Goal: Task Accomplishment & Management: Manage account settings

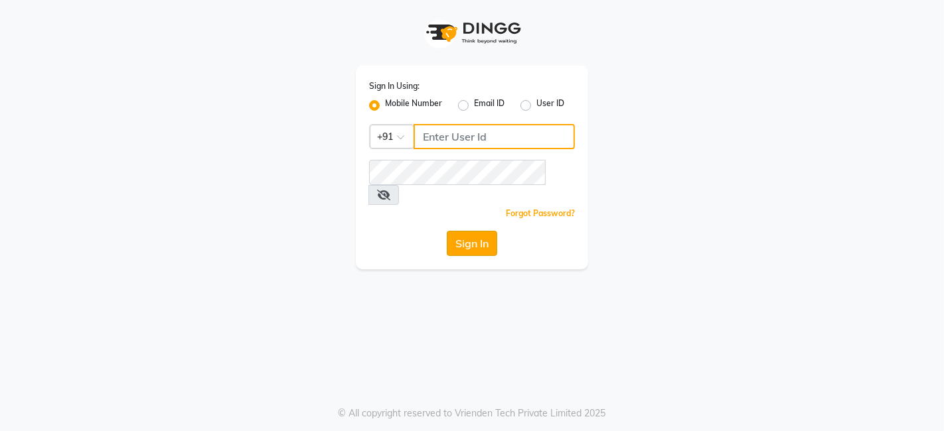
type input "9699483545"
click at [484, 231] on button "Sign In" at bounding box center [472, 243] width 50 height 25
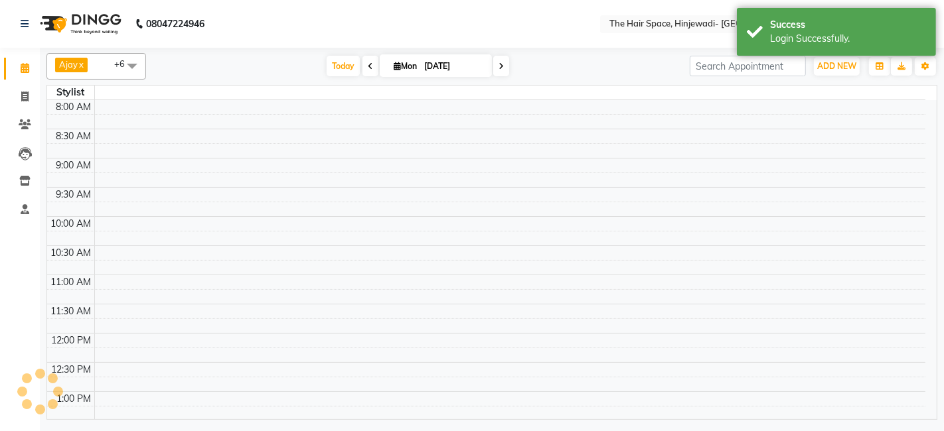
select select "en"
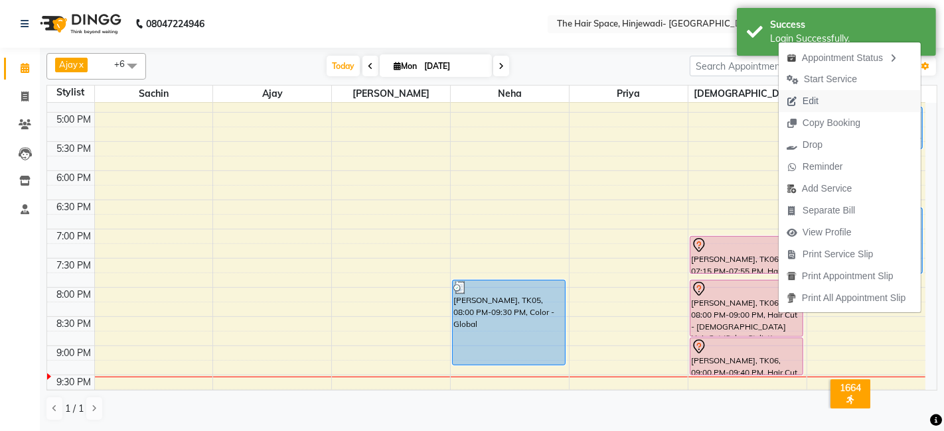
click at [806, 99] on span "Edit" at bounding box center [810, 101] width 16 height 14
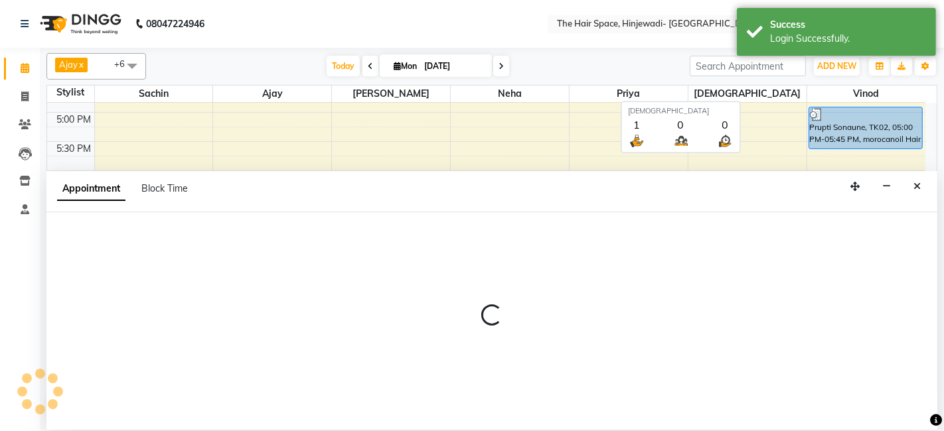
select select "tentative"
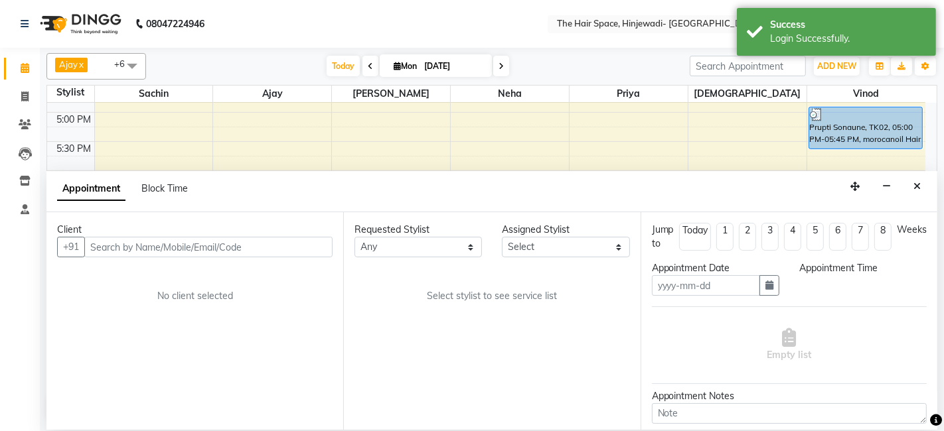
type input "[DATE]"
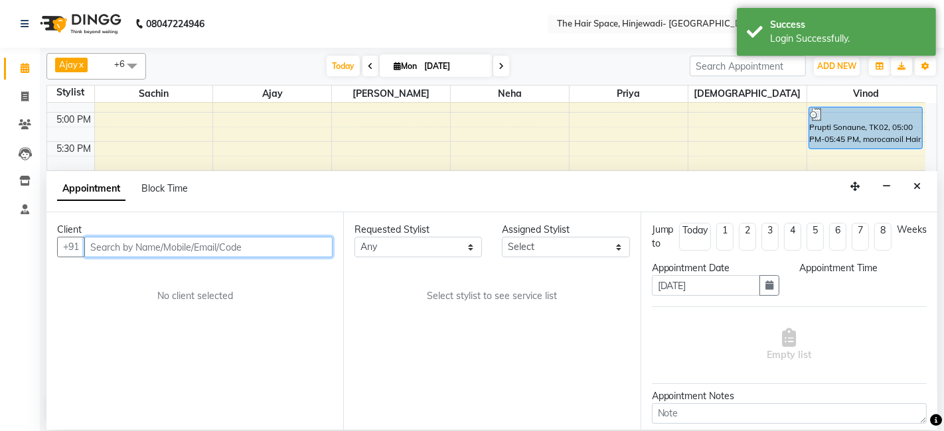
select select "84666"
select select "1155"
select select "3324"
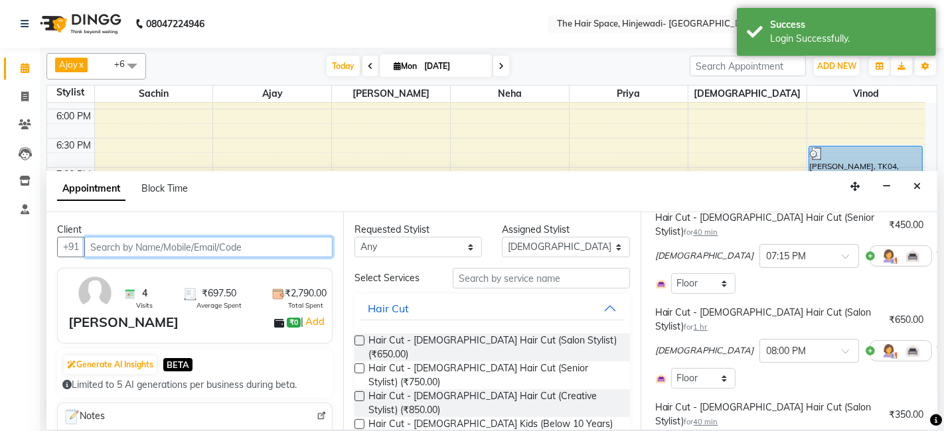
scroll to position [147, 0]
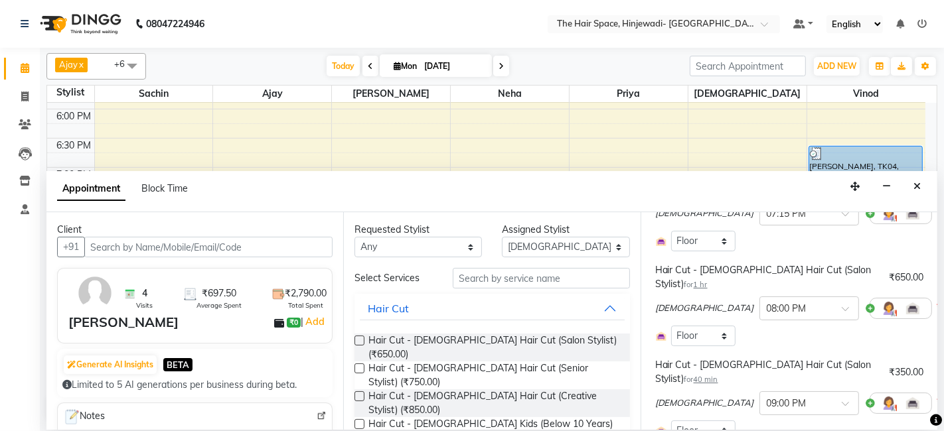
click at [937, 304] on icon at bounding box center [941, 308] width 8 height 9
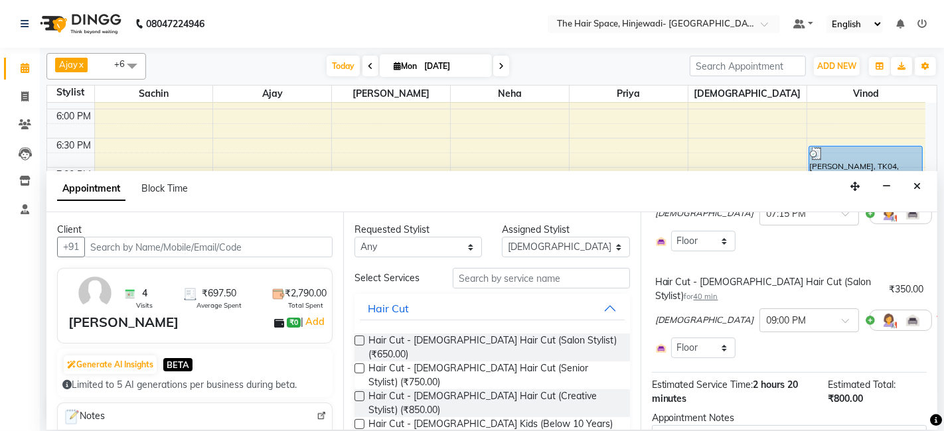
scroll to position [74, 0]
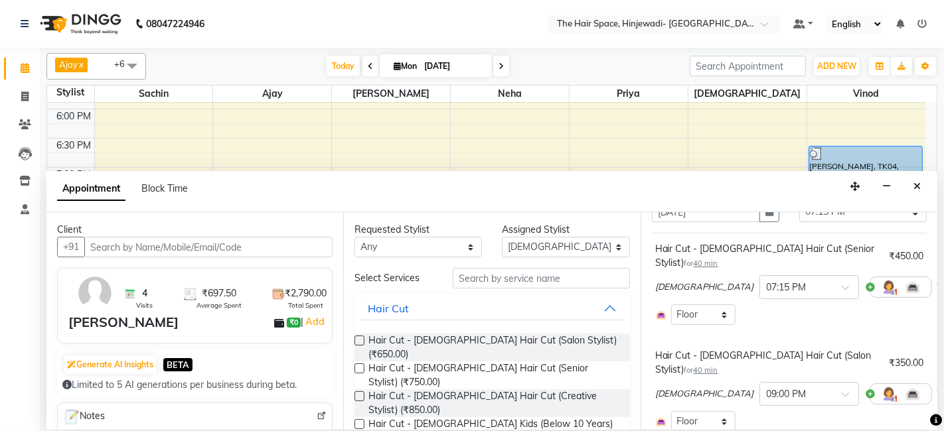
click at [937, 387] on span at bounding box center [941, 394] width 8 height 14
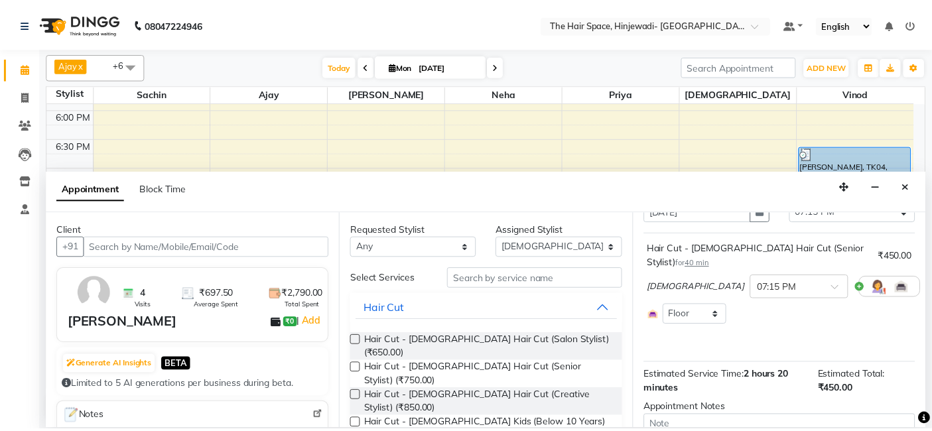
scroll to position [147, 0]
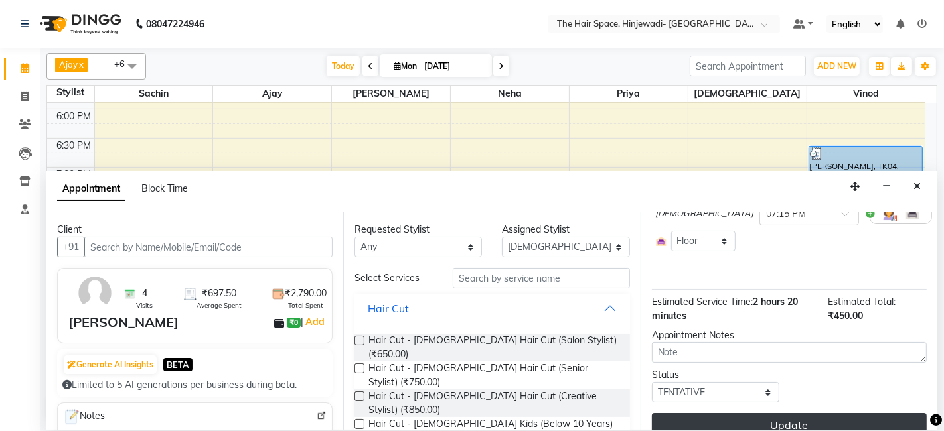
click at [837, 413] on button "Update" at bounding box center [789, 425] width 275 height 24
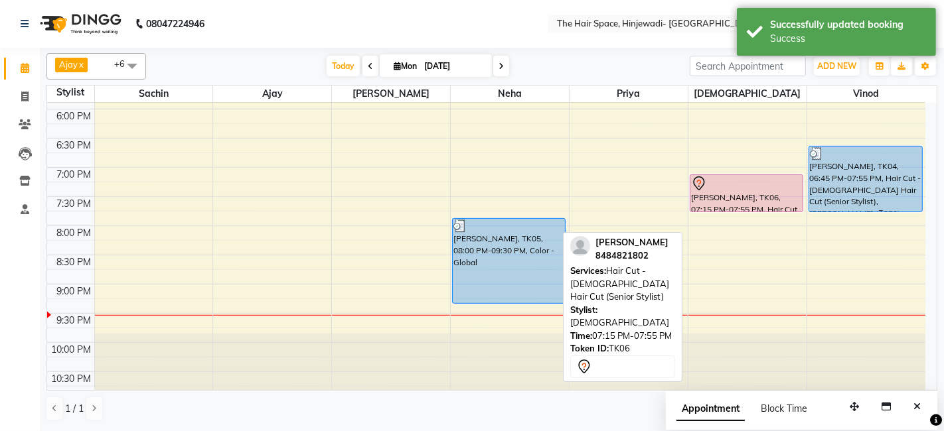
click at [773, 209] on div at bounding box center [746, 211] width 112 height 5
select select "7"
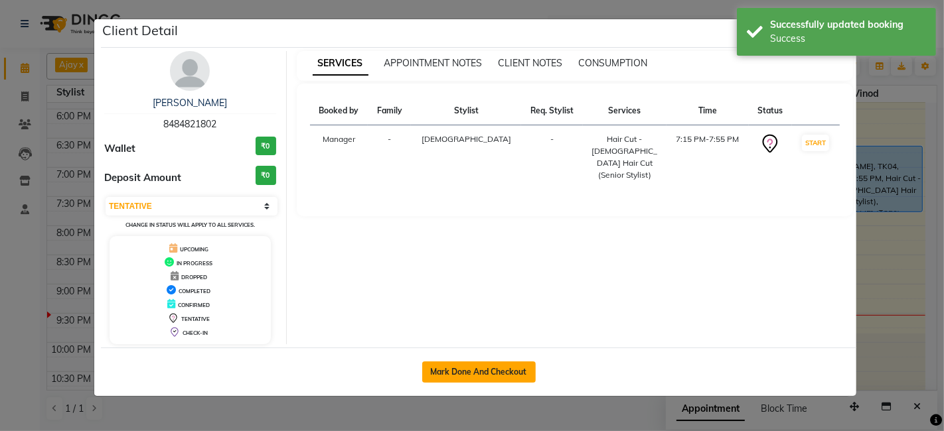
click at [510, 367] on button "Mark Done And Checkout" at bounding box center [478, 372] width 113 height 21
select select "service"
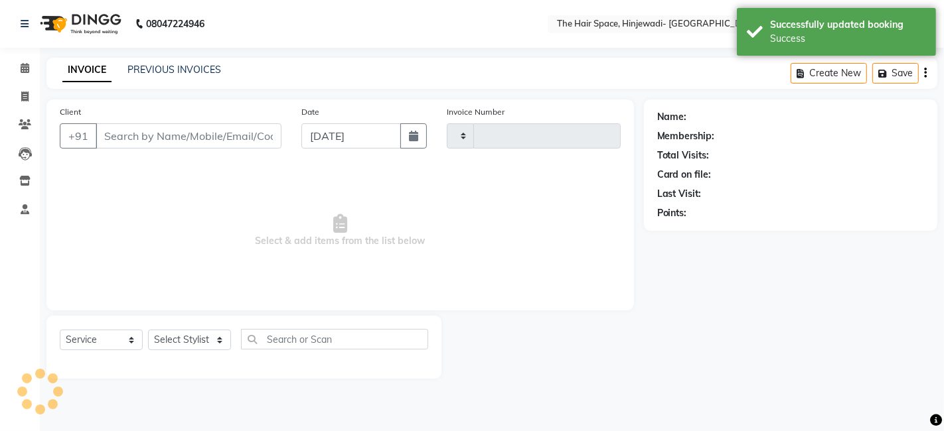
type input "2105"
select select "3"
select select "6697"
type input "8484821802"
select select "84666"
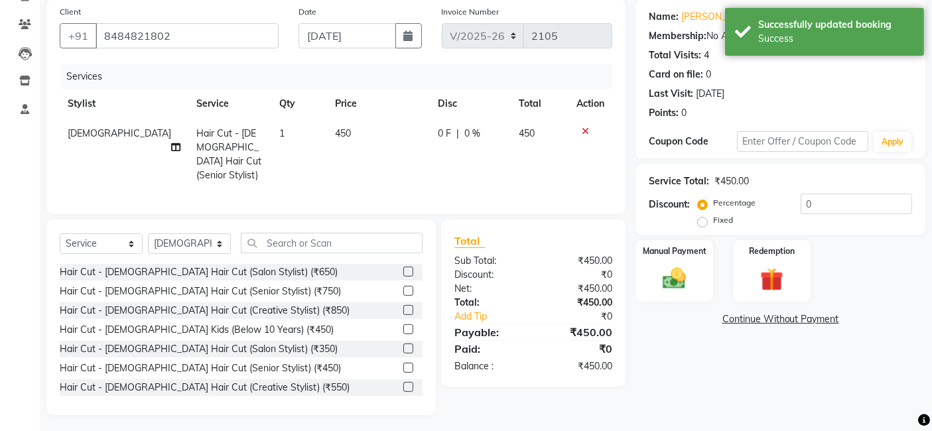
scroll to position [101, 0]
click at [666, 272] on img at bounding box center [675, 278] width 40 height 28
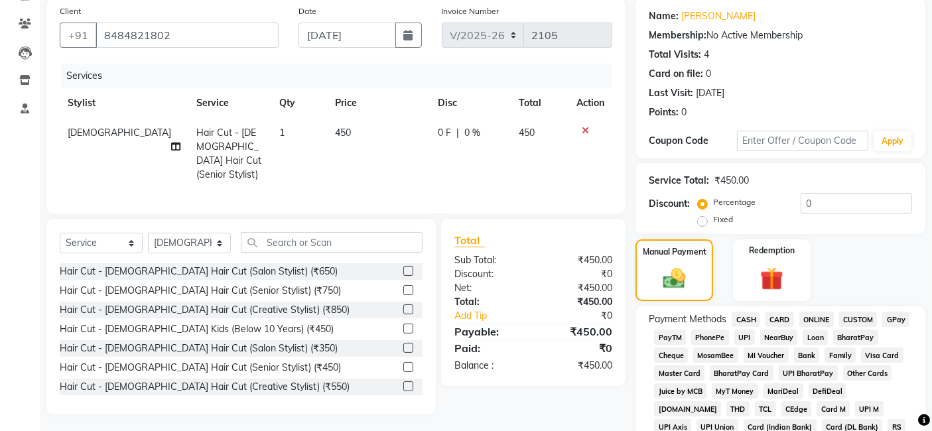
click at [898, 318] on span "GPay" at bounding box center [895, 319] width 27 height 15
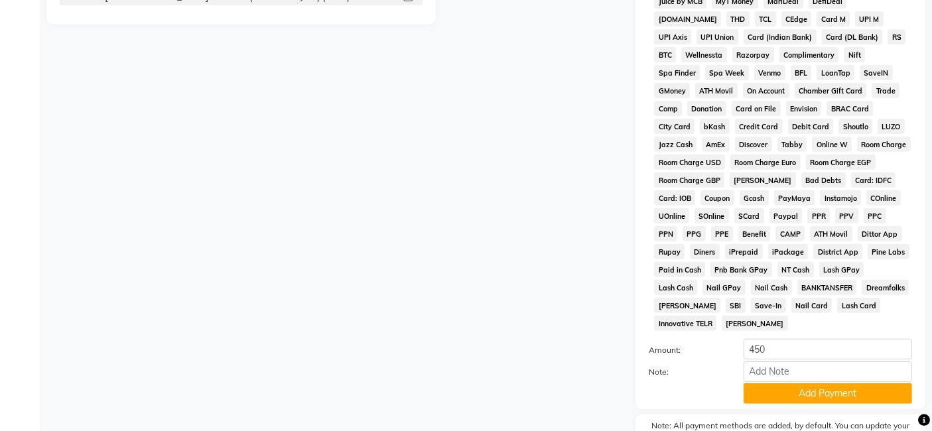
scroll to position [551, 0]
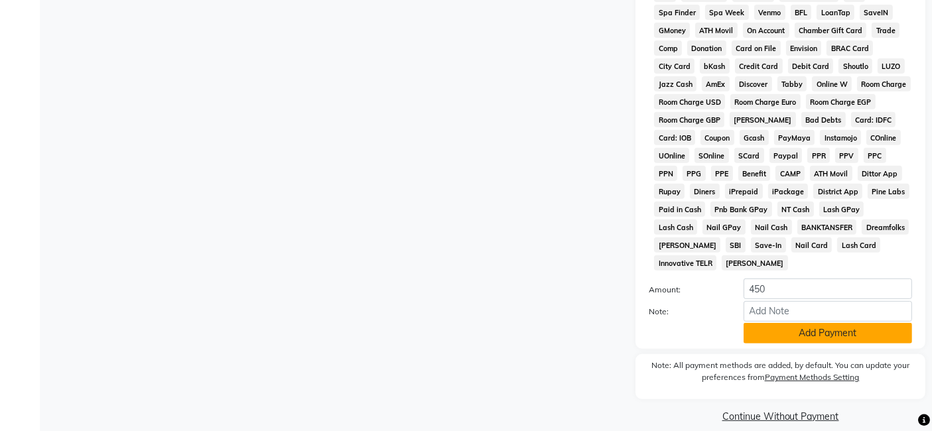
click at [887, 323] on button "Add Payment" at bounding box center [828, 333] width 169 height 21
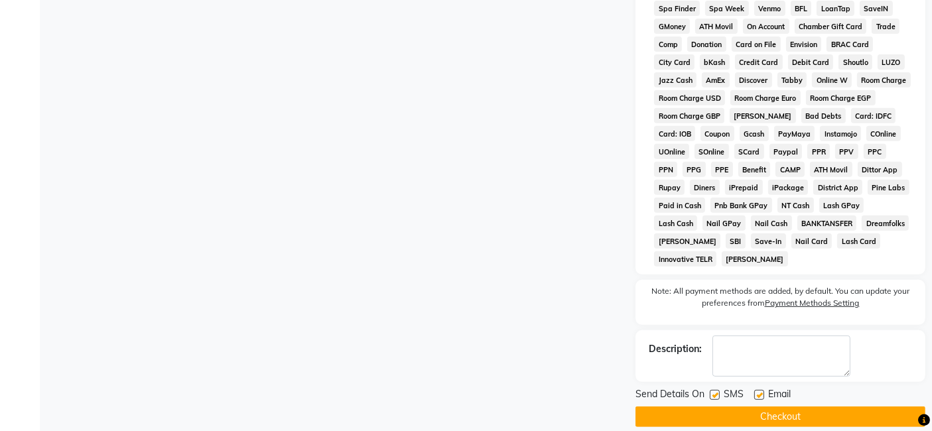
scroll to position [556, 0]
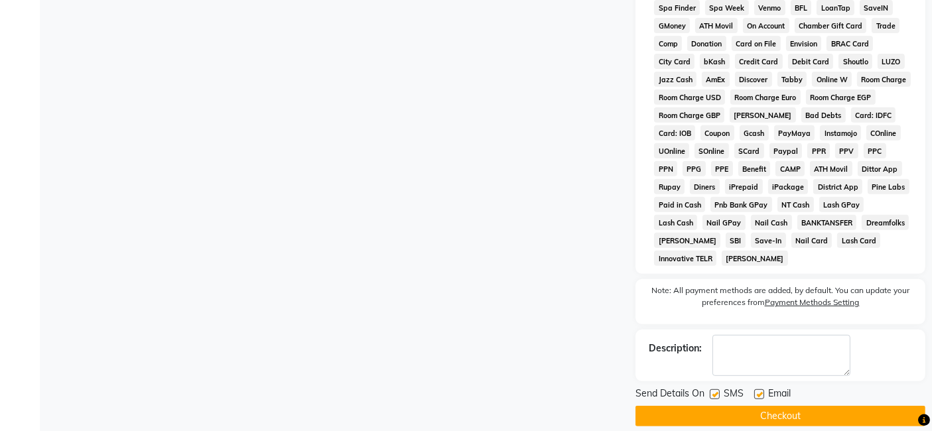
drag, startPoint x: 714, startPoint y: 382, endPoint x: 723, endPoint y: 378, distance: 10.4
click at [713, 389] on label at bounding box center [715, 394] width 10 height 10
click at [713, 391] on input "checkbox" at bounding box center [714, 395] width 9 height 9
checkbox input "false"
click at [764, 389] on label at bounding box center [759, 394] width 10 height 10
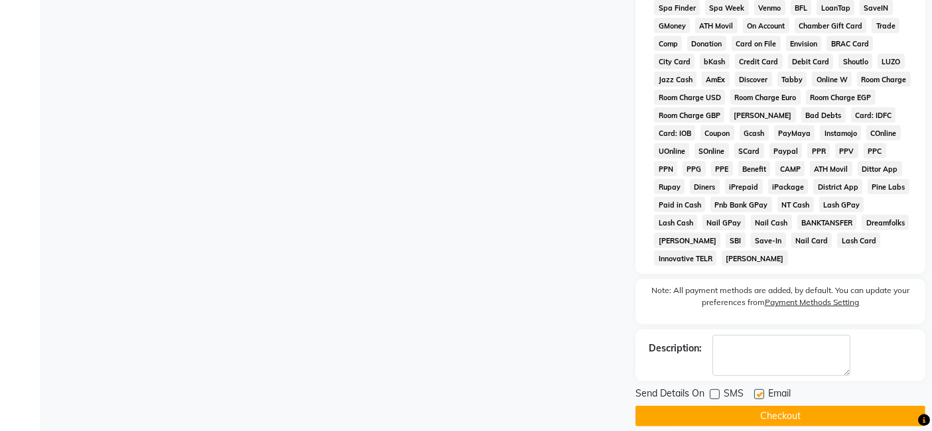
click at [763, 391] on input "checkbox" at bounding box center [758, 395] width 9 height 9
checkbox input "false"
click at [761, 406] on button "Checkout" at bounding box center [781, 416] width 290 height 21
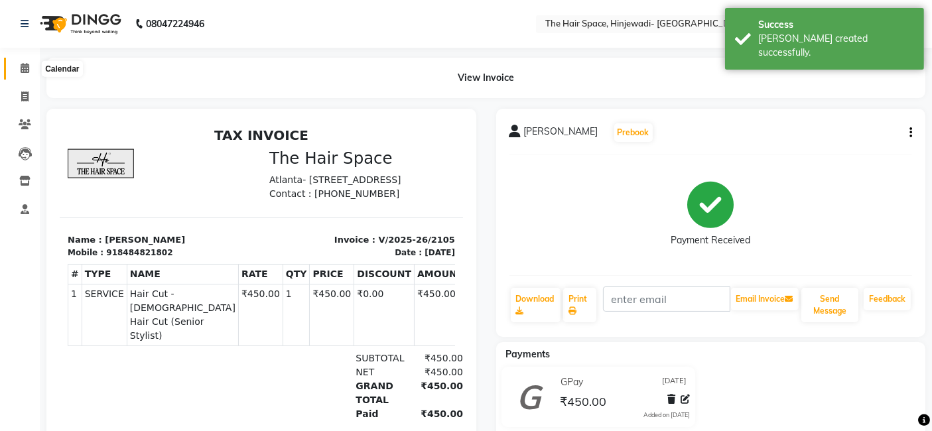
click at [27, 63] on icon at bounding box center [25, 68] width 9 height 10
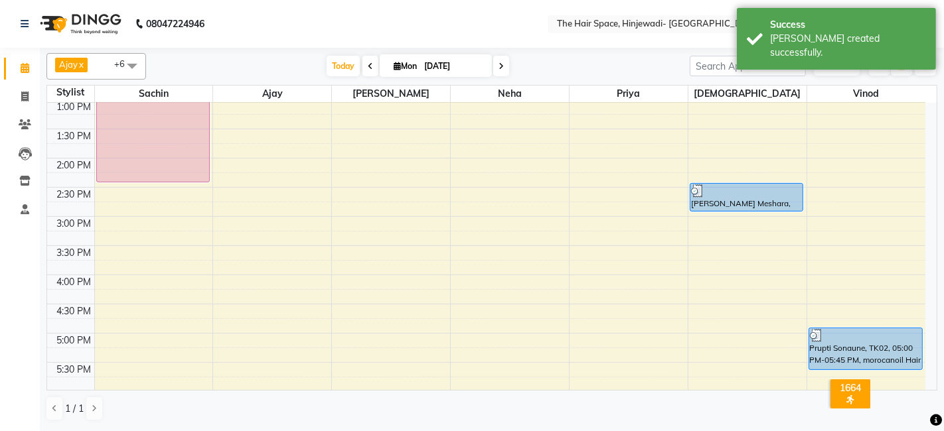
scroll to position [516, 0]
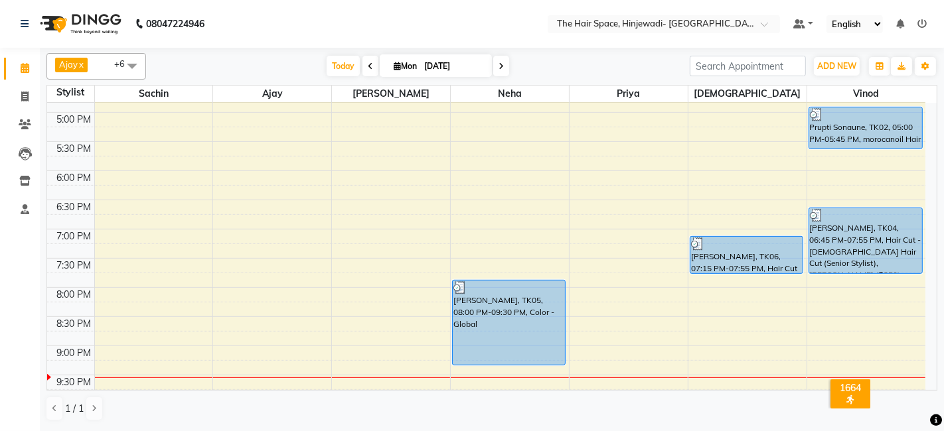
click at [515, 203] on div "8:00 AM 8:30 AM 9:00 AM 9:30 AM 10:00 AM 10:30 AM 11:00 AM 11:30 AM 12:00 PM 12…" at bounding box center [486, 24] width 878 height 875
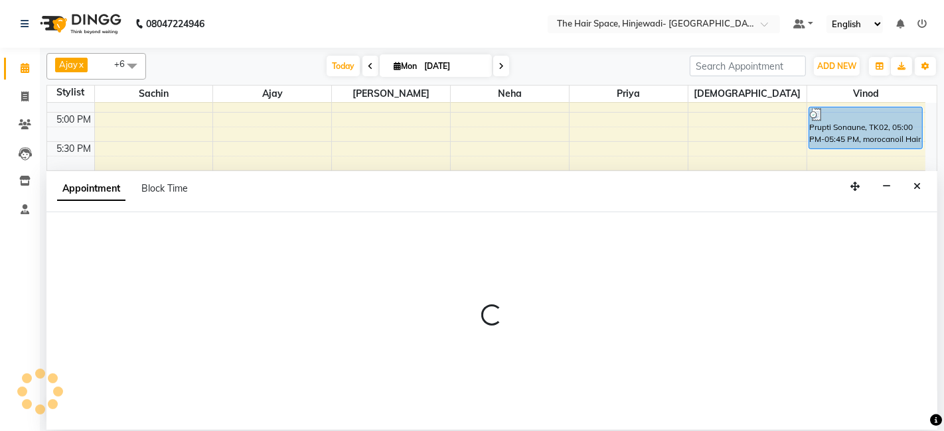
select select "78024"
select select "1110"
select select "tentative"
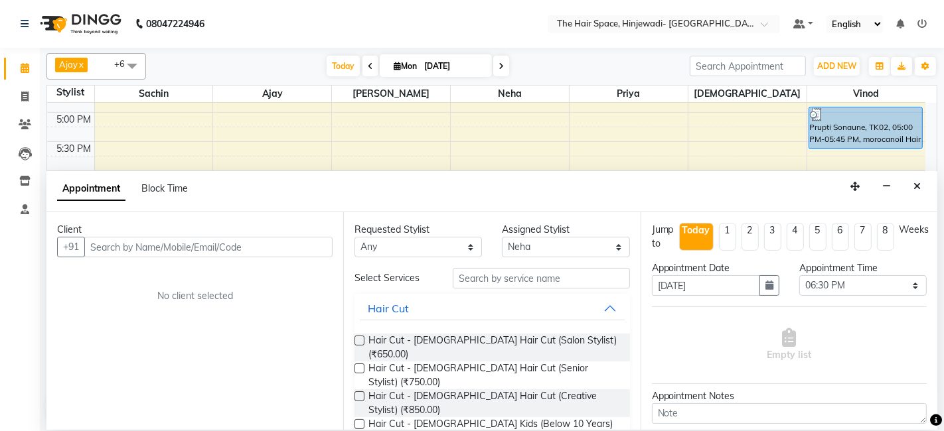
click at [272, 240] on input "text" at bounding box center [208, 247] width 248 height 21
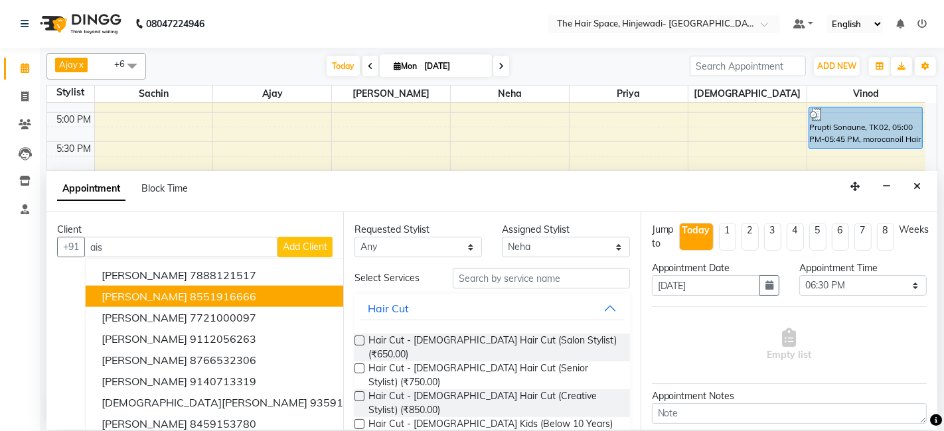
scroll to position [52, 0]
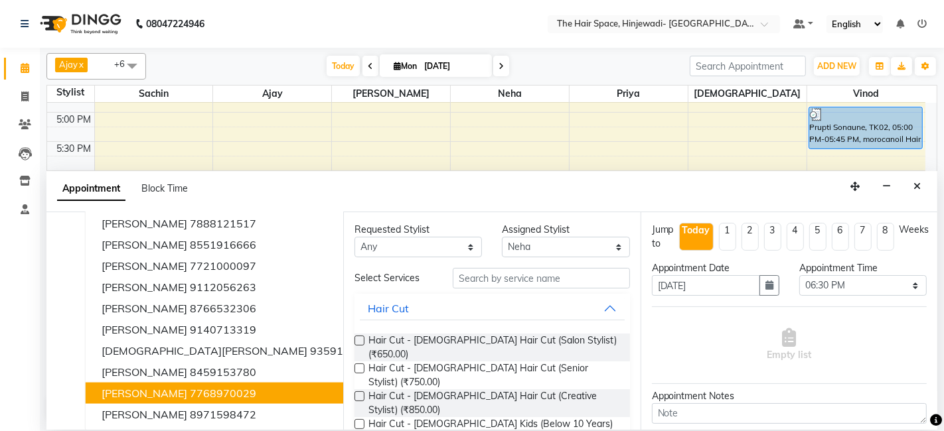
click at [139, 389] on span "[PERSON_NAME]" at bounding box center [145, 393] width 86 height 13
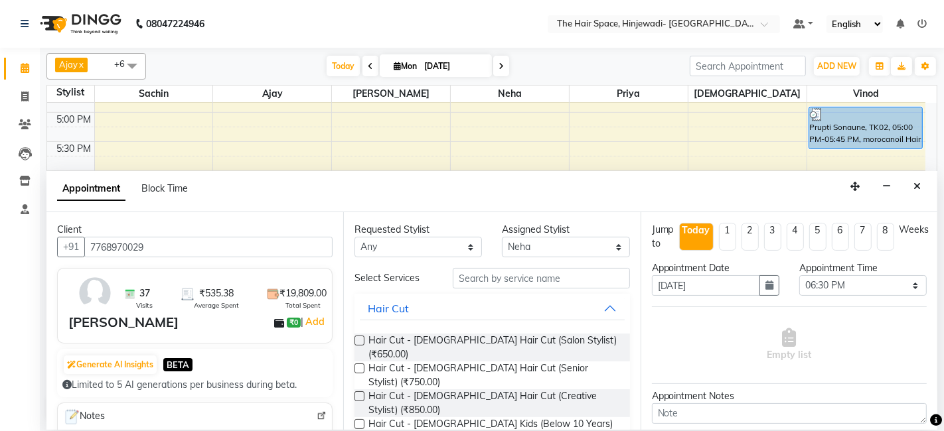
type input "7768970029"
click at [104, 304] on img at bounding box center [95, 293] width 38 height 38
click at [579, 283] on input "text" at bounding box center [541, 278] width 176 height 21
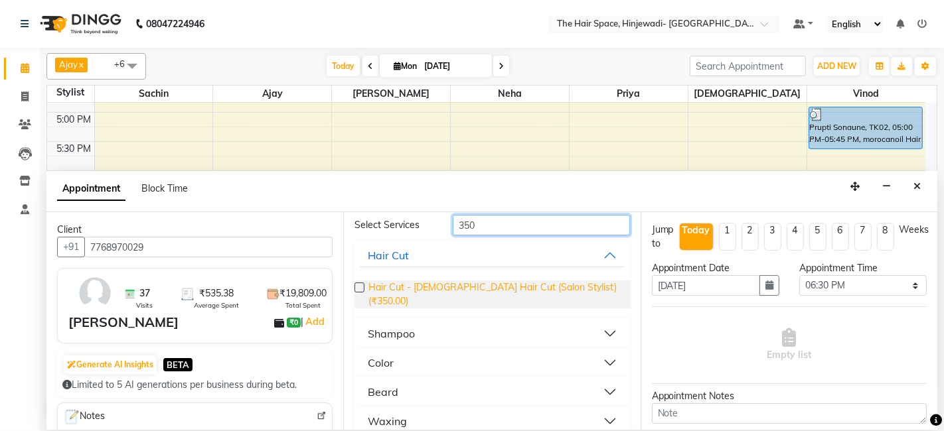
scroll to position [116, 0]
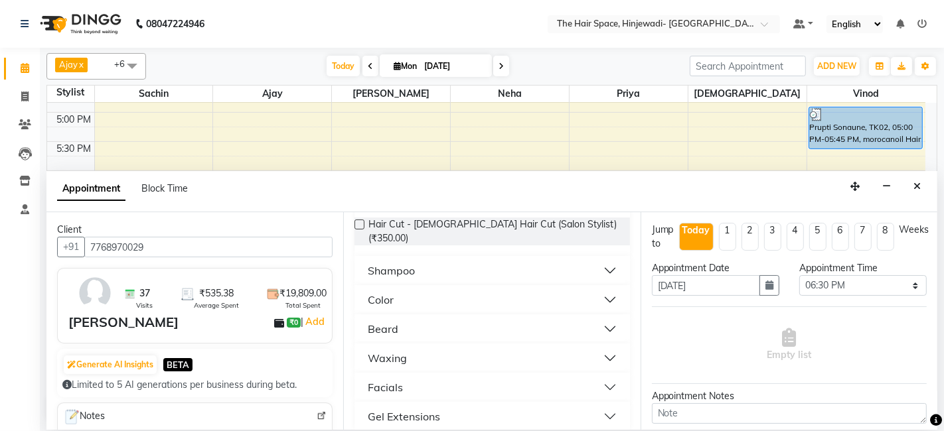
type input "350"
click at [474, 266] on button "Shampoo" at bounding box center [492, 271] width 264 height 24
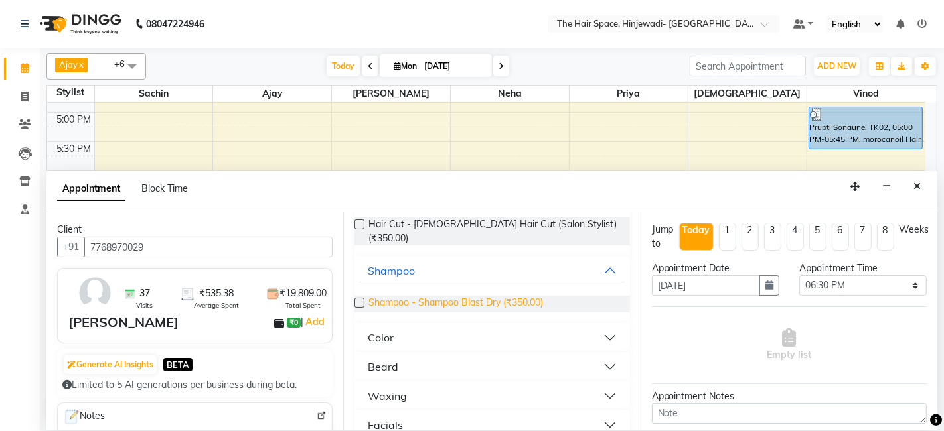
drag, startPoint x: 469, startPoint y: 293, endPoint x: 476, endPoint y: 289, distance: 8.1
click at [470, 296] on span "Shampoo - Shampoo Blast Dry (₹350.00)" at bounding box center [455, 304] width 175 height 17
checkbox input "false"
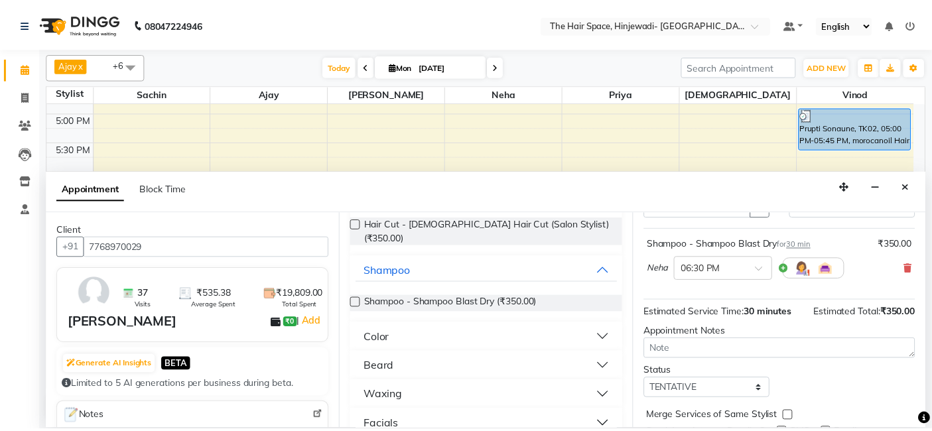
scroll to position [131, 0]
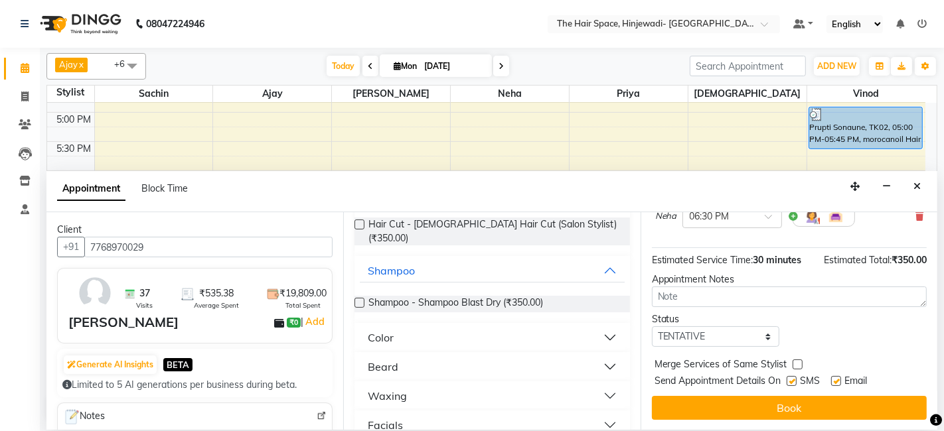
click at [786, 386] on div at bounding box center [790, 384] width 9 height 14
drag, startPoint x: 792, startPoint y: 378, endPoint x: 819, endPoint y: 378, distance: 27.2
click at [793, 378] on label at bounding box center [791, 381] width 10 height 10
click at [793, 378] on input "checkbox" at bounding box center [790, 382] width 9 height 9
checkbox input "false"
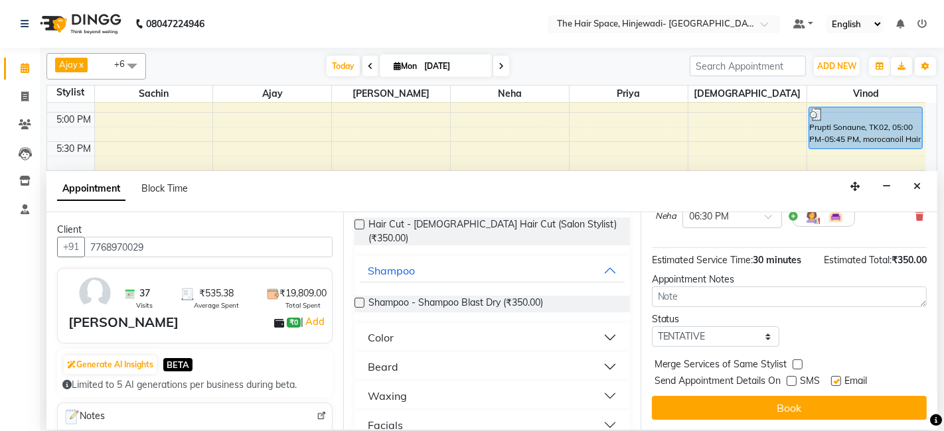
click at [834, 378] on label at bounding box center [836, 381] width 10 height 10
click at [834, 378] on input "checkbox" at bounding box center [835, 382] width 9 height 9
checkbox input "false"
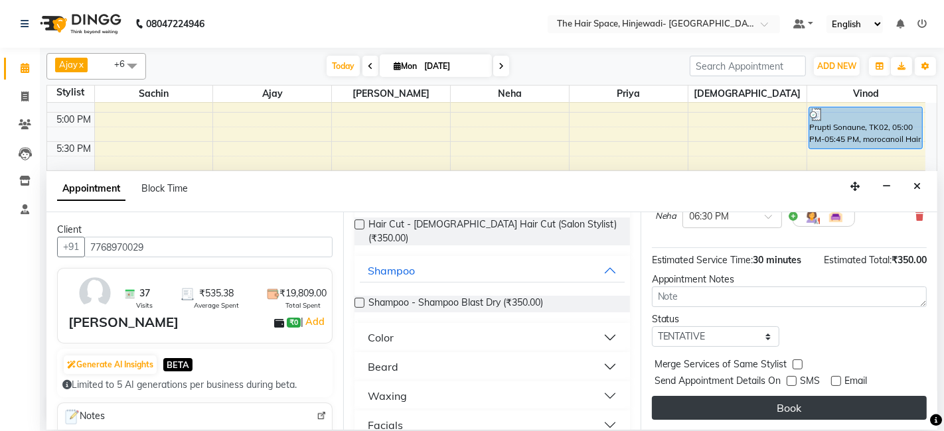
click at [832, 396] on button "Book" at bounding box center [789, 408] width 275 height 24
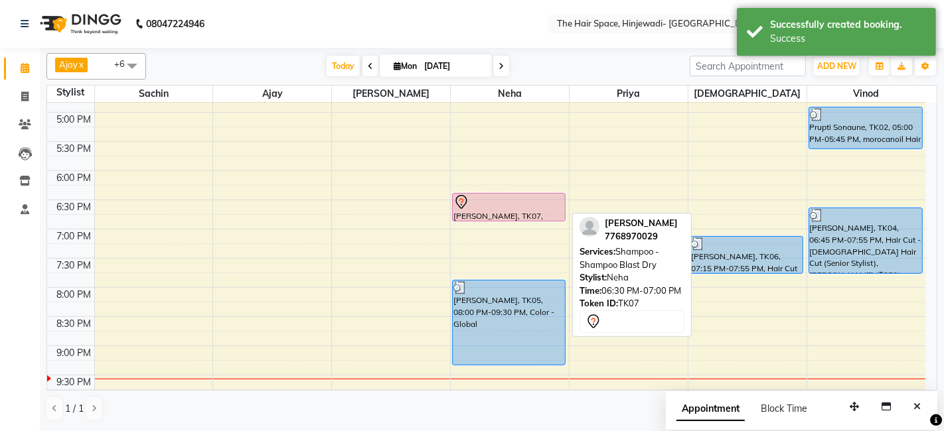
click at [511, 208] on div "[PERSON_NAME], TK07, 06:30 PM-07:00 PM, Shampoo - Shampoo Blast Dry" at bounding box center [509, 207] width 112 height 27
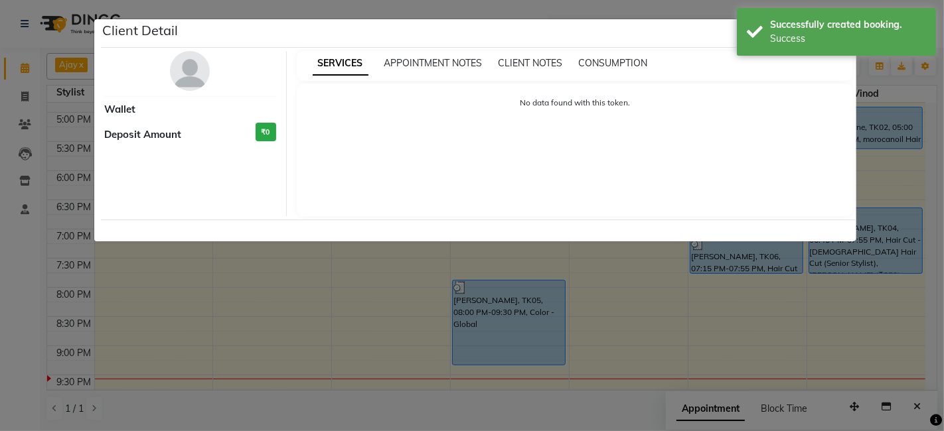
select select "7"
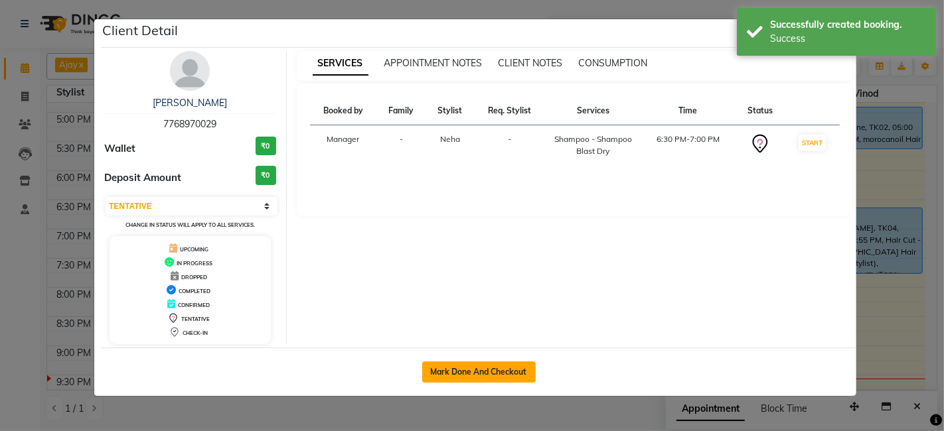
click at [491, 373] on button "Mark Done And Checkout" at bounding box center [478, 372] width 113 height 21
select select "service"
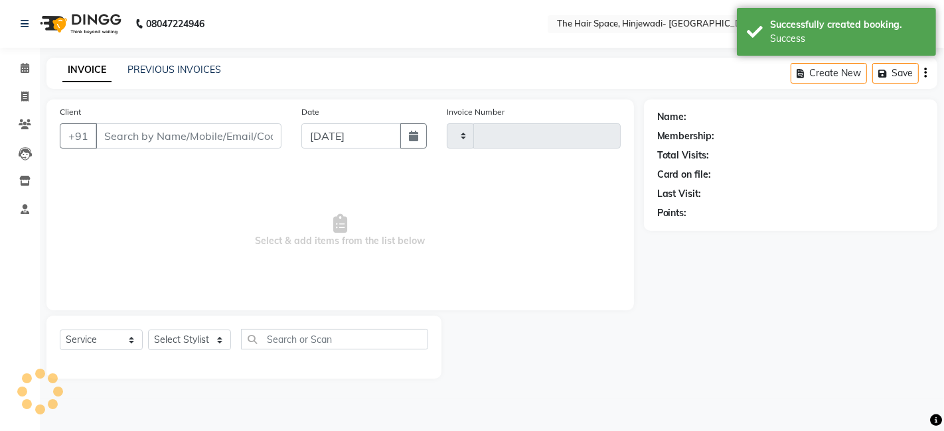
type input "2106"
select select "3"
select select "6697"
type input "7768970029"
select select "78024"
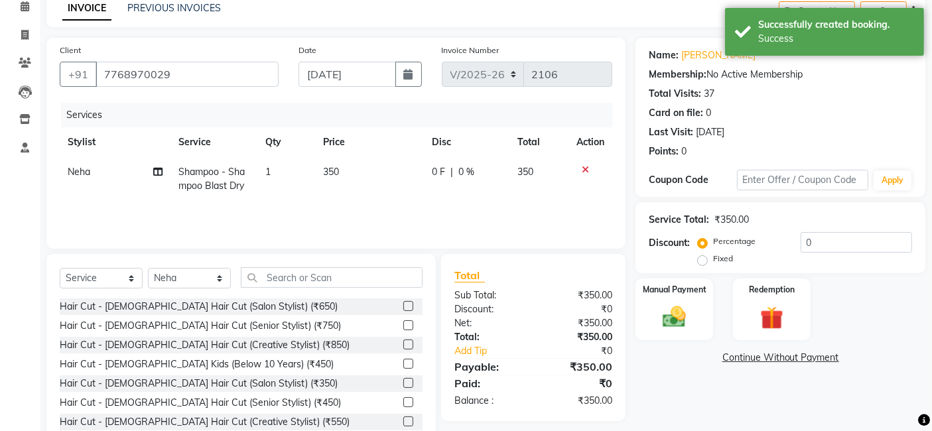
scroll to position [100, 0]
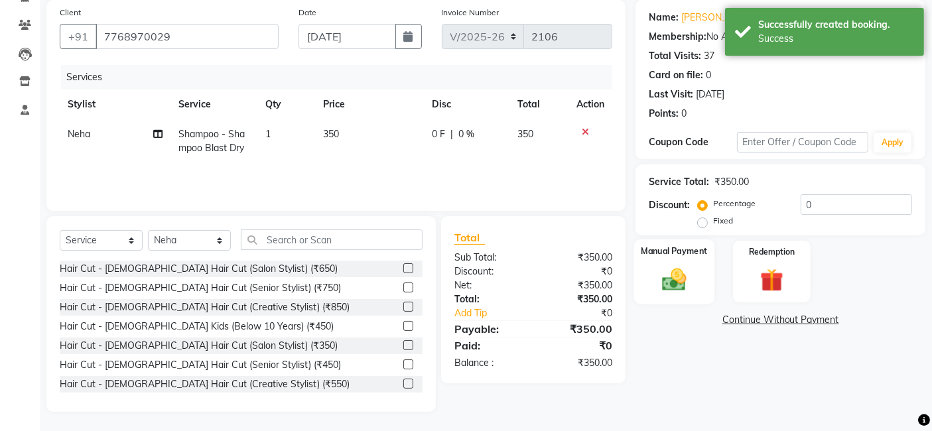
click at [675, 300] on div "Manual Payment" at bounding box center [674, 272] width 80 height 65
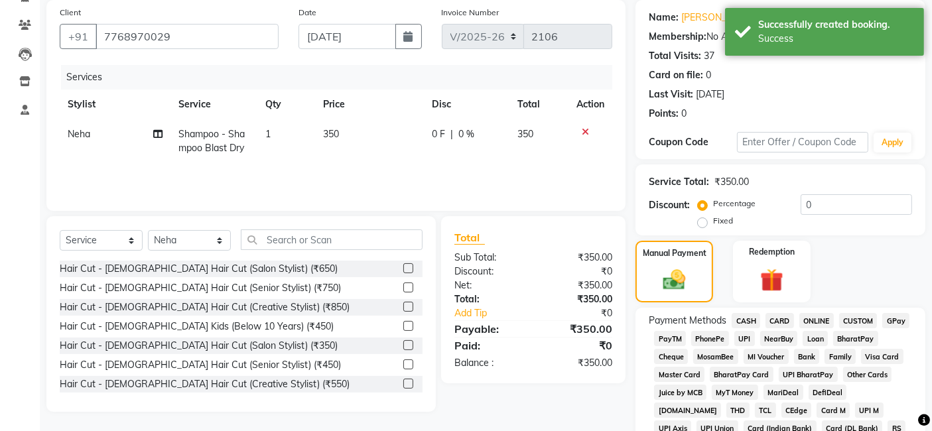
click at [904, 316] on span "GPay" at bounding box center [895, 320] width 27 height 15
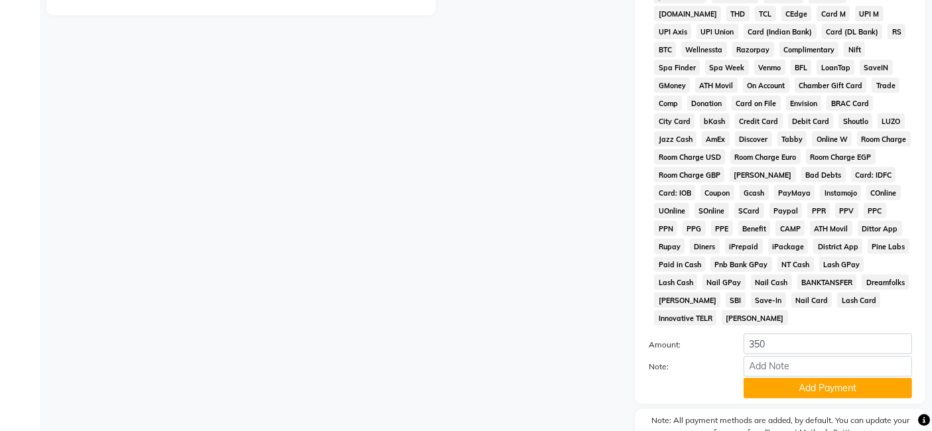
scroll to position [551, 0]
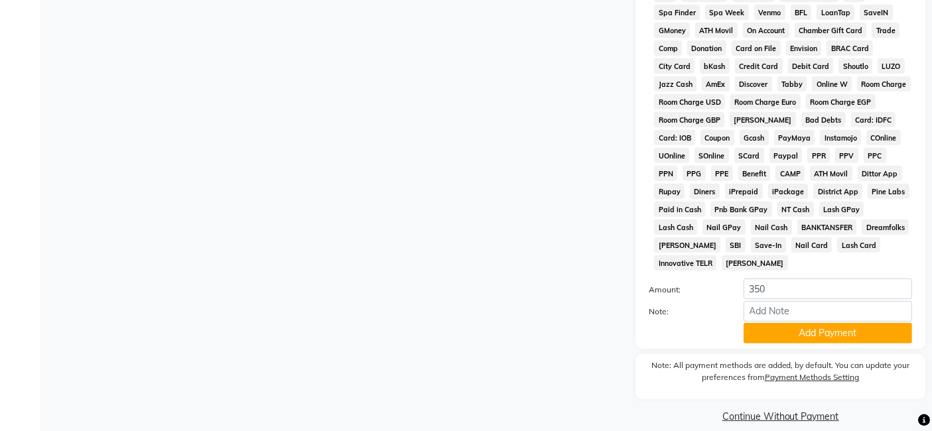
click at [760, 323] on button "Add Payment" at bounding box center [828, 333] width 169 height 21
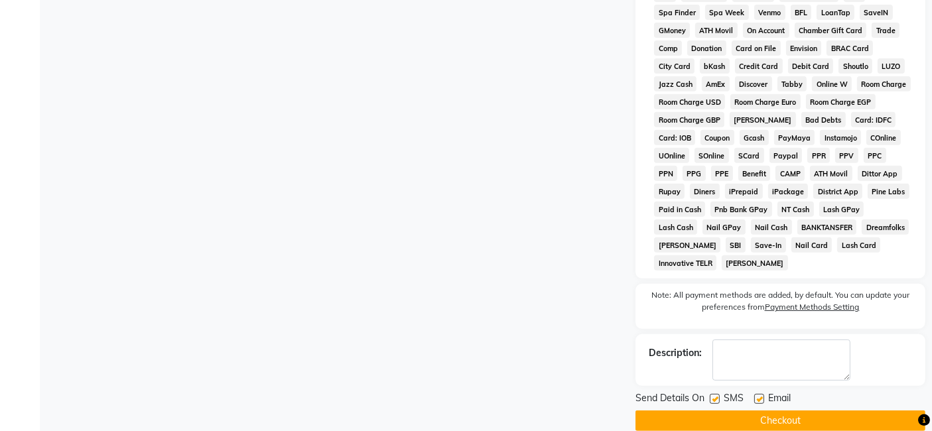
click at [717, 394] on label at bounding box center [715, 399] width 10 height 10
click at [717, 395] on input "checkbox" at bounding box center [714, 399] width 9 height 9
checkbox input "false"
click at [755, 394] on div at bounding box center [758, 401] width 9 height 14
click at [757, 394] on label at bounding box center [759, 399] width 10 height 10
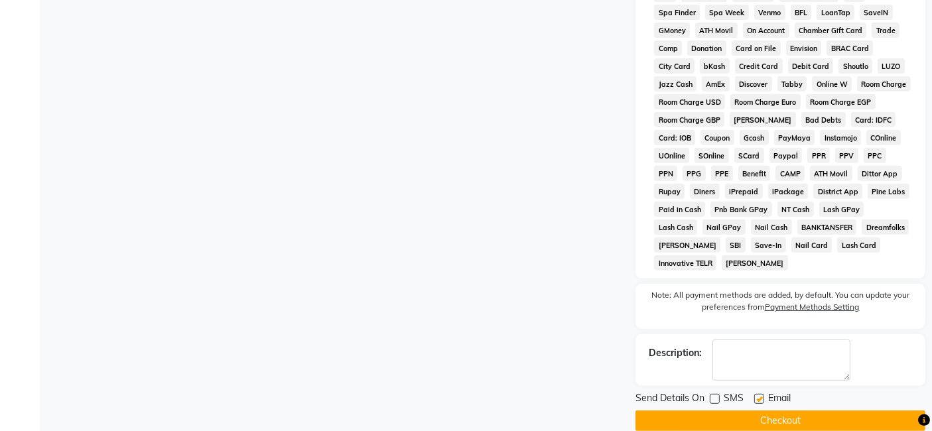
click at [757, 395] on input "checkbox" at bounding box center [758, 399] width 9 height 9
checkbox input "false"
click at [757, 411] on button "Checkout" at bounding box center [781, 421] width 290 height 21
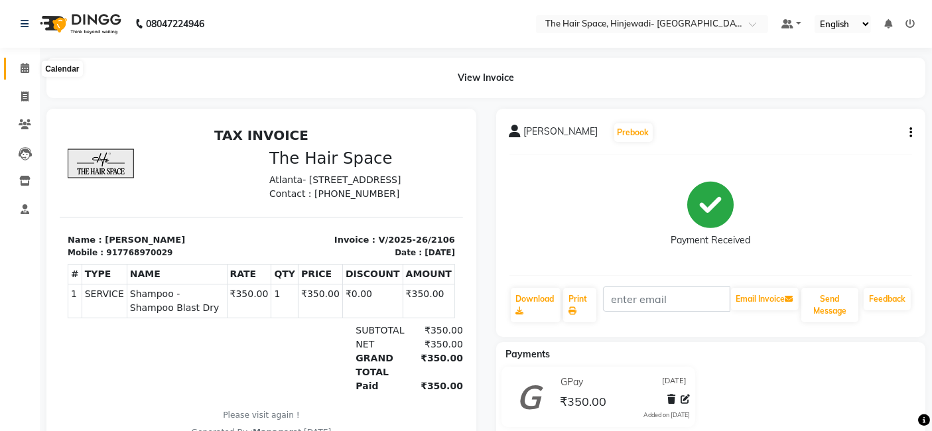
click at [30, 67] on span at bounding box center [24, 68] width 23 height 15
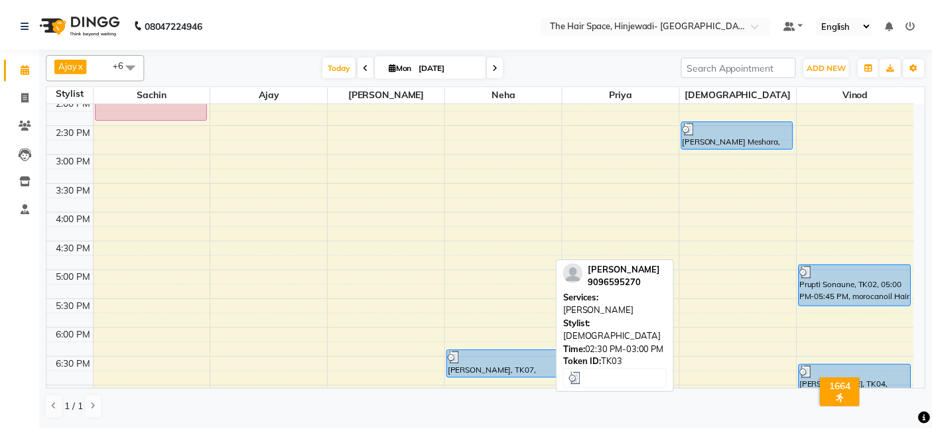
scroll to position [516, 0]
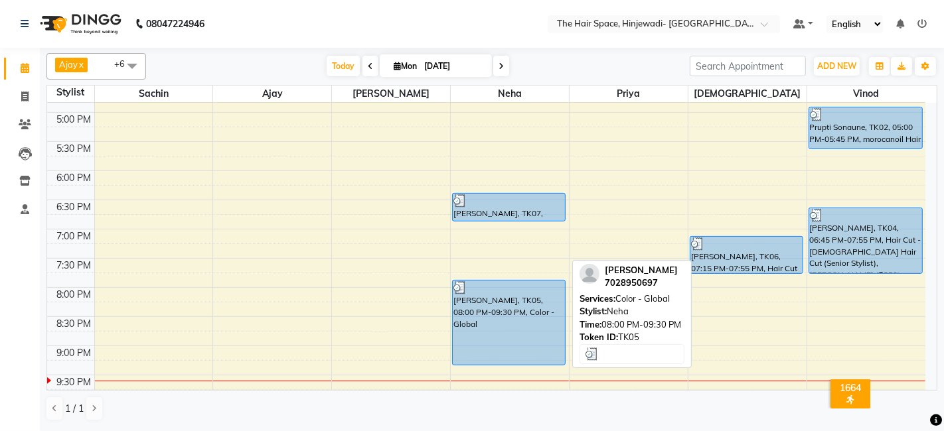
click at [472, 345] on div "[PERSON_NAME], TK05, 08:00 PM-09:30 PM, Color - Global" at bounding box center [509, 323] width 112 height 84
select select "3"
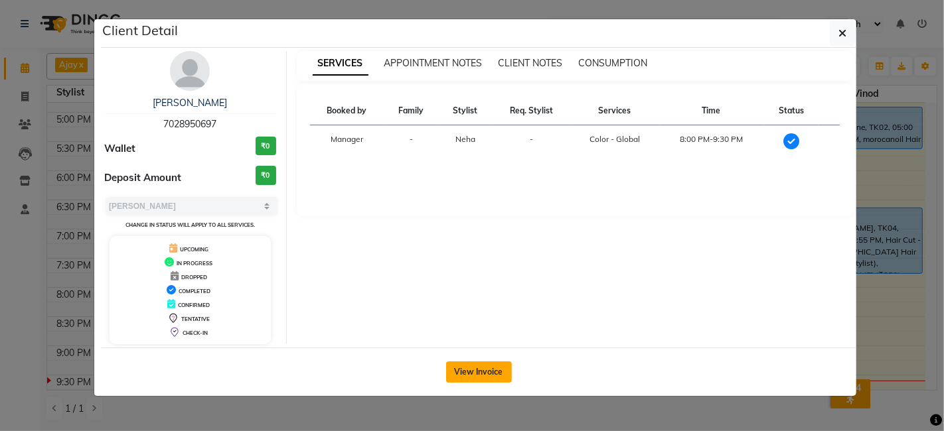
click at [474, 368] on button "View Invoice" at bounding box center [479, 372] width 66 height 21
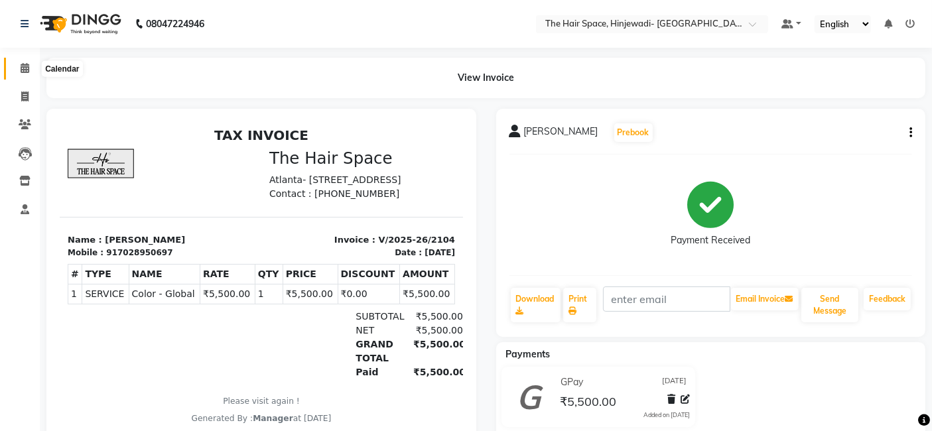
click at [27, 61] on span at bounding box center [24, 68] width 23 height 15
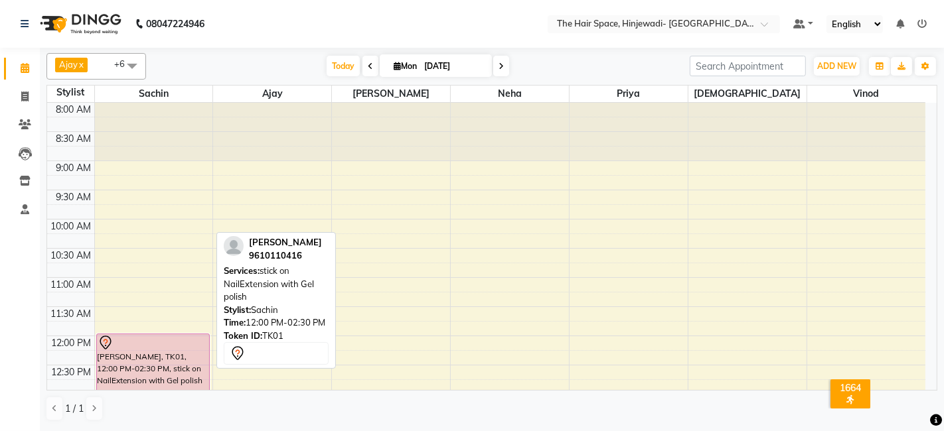
click at [184, 366] on div "[PERSON_NAME], TK01, 12:00 PM-02:30 PM, stick on NailExtension with Gel polish" at bounding box center [153, 405] width 112 height 142
select select "7"
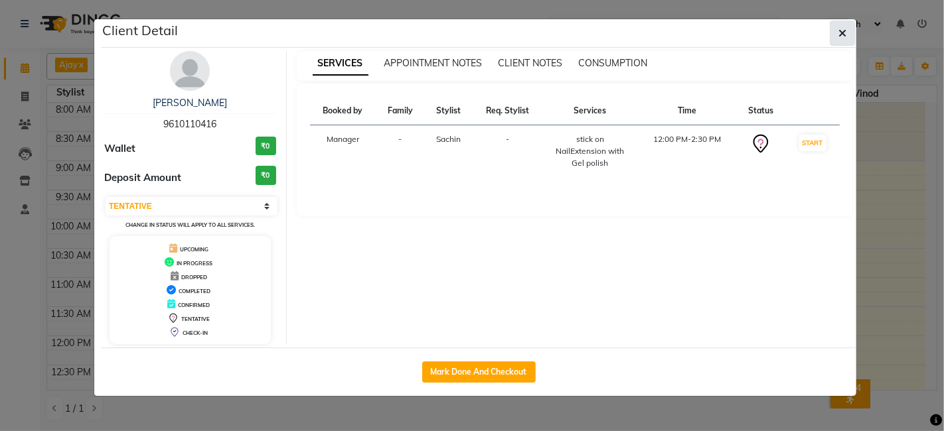
click at [845, 22] on button "button" at bounding box center [841, 33] width 25 height 25
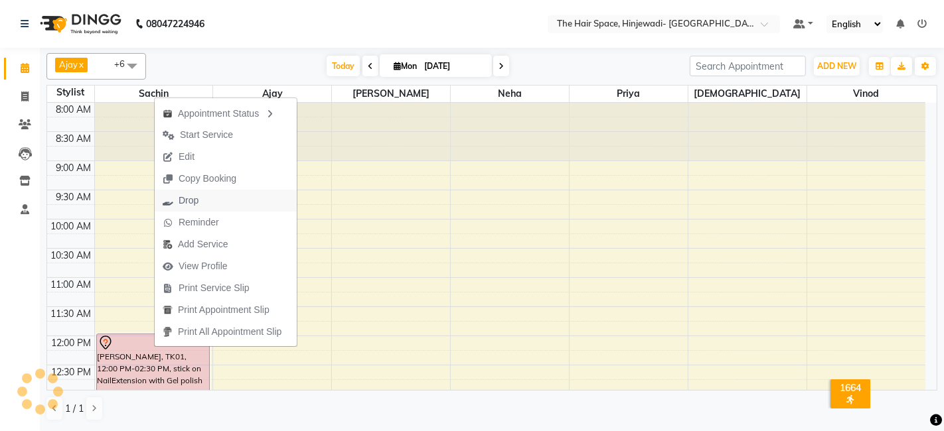
click at [187, 199] on span "Drop" at bounding box center [188, 201] width 20 height 14
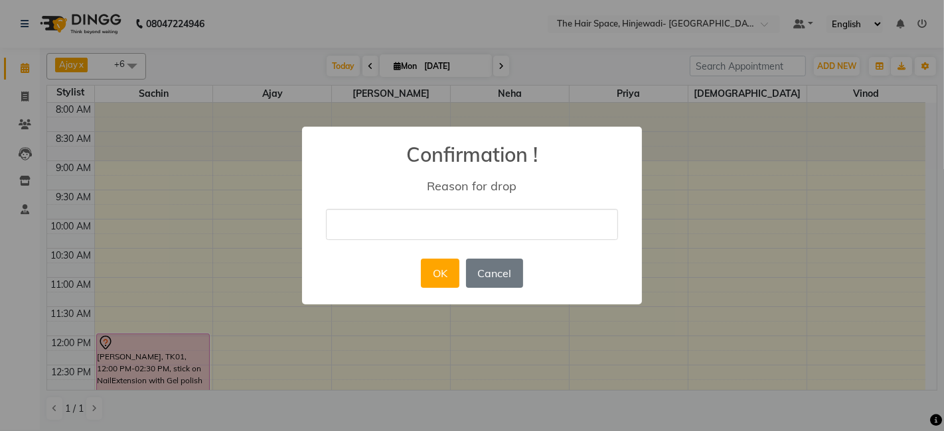
click at [434, 277] on button "OK" at bounding box center [440, 273] width 38 height 29
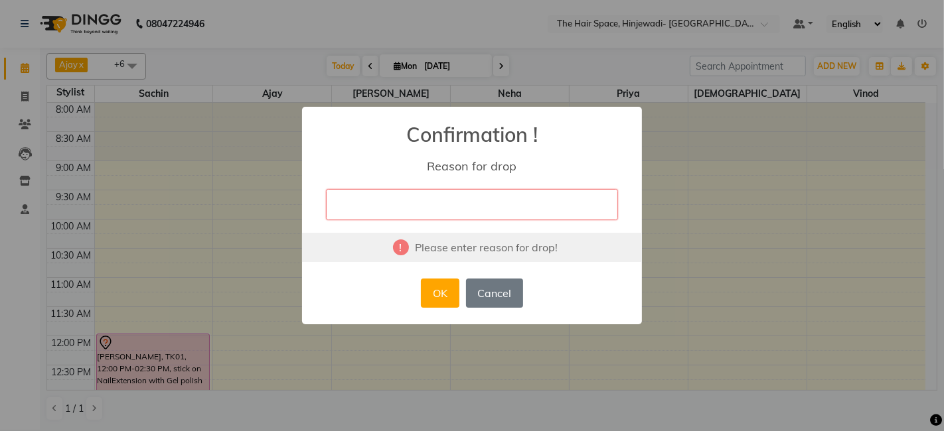
click at [438, 214] on input "text" at bounding box center [472, 204] width 292 height 31
type input "no response"
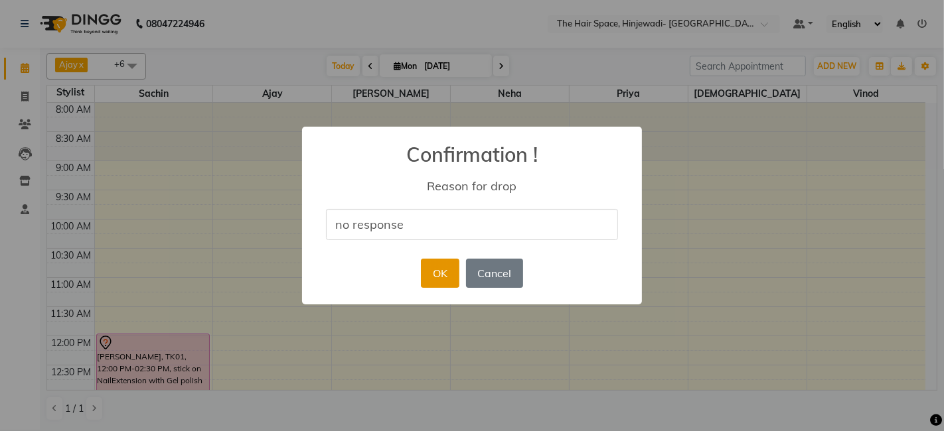
click at [445, 268] on button "OK" at bounding box center [440, 273] width 38 height 29
